Goal: Find specific page/section

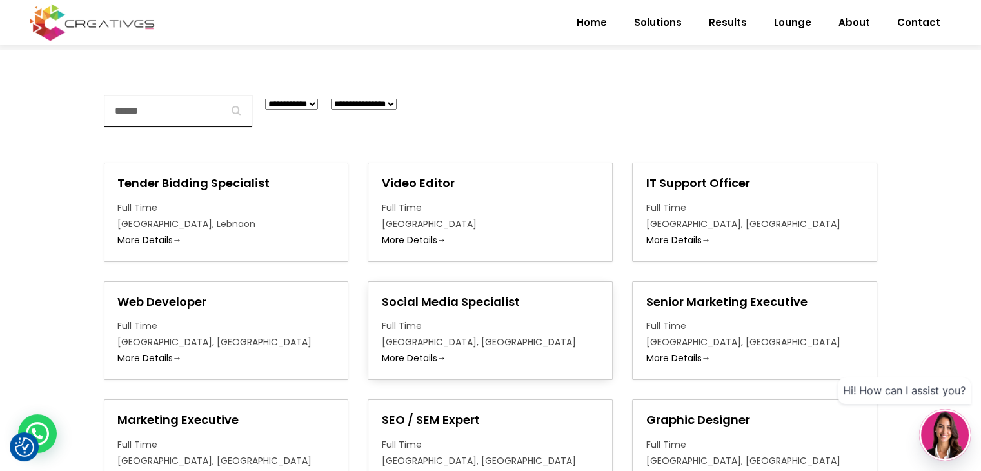
scroll to position [116, 0]
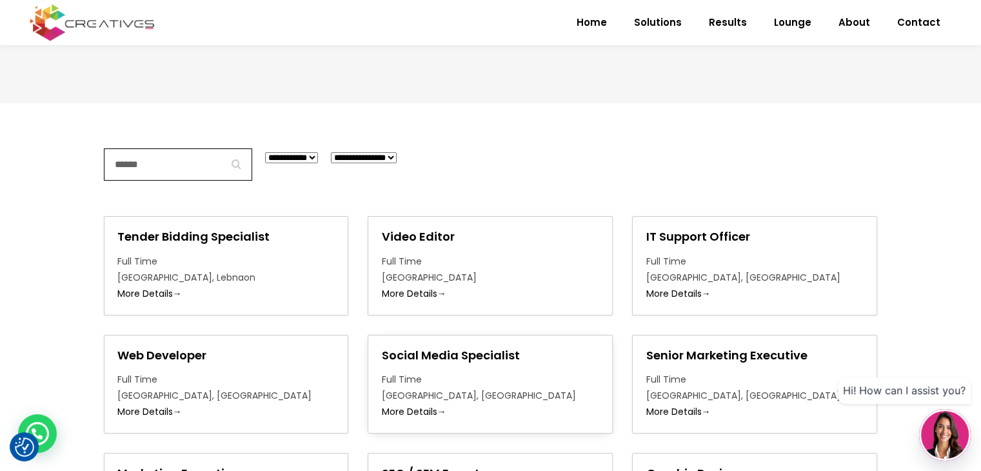
click at [428, 353] on h2 "Social Media Specialist" at bounding box center [490, 355] width 218 height 14
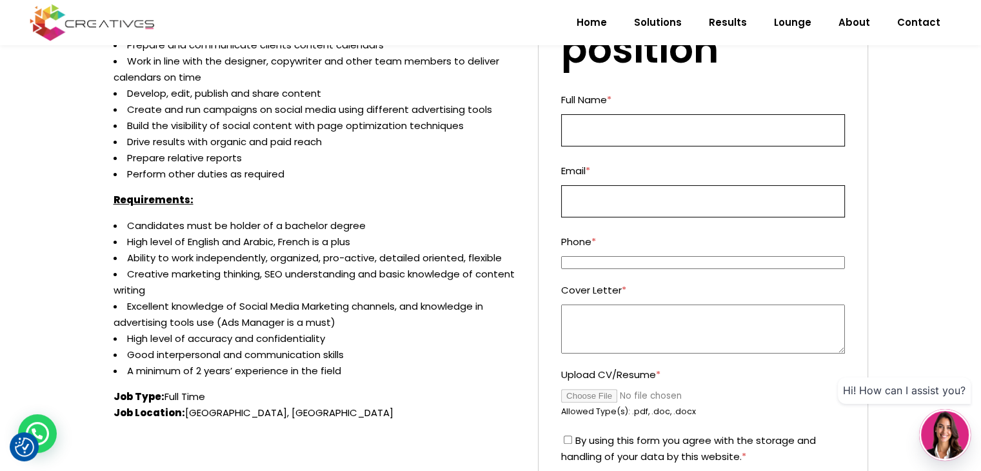
scroll to position [258, 0]
